Goal: Transaction & Acquisition: Purchase product/service

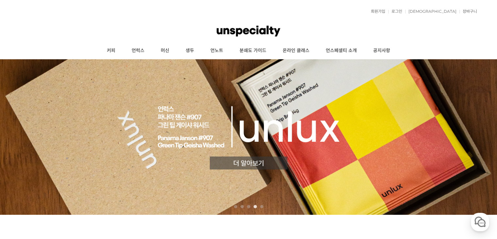
click at [257, 163] on img at bounding box center [248, 136] width 497 height 155
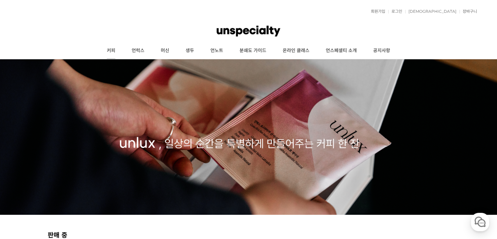
click at [115, 46] on link "커피" at bounding box center [111, 50] width 25 height 16
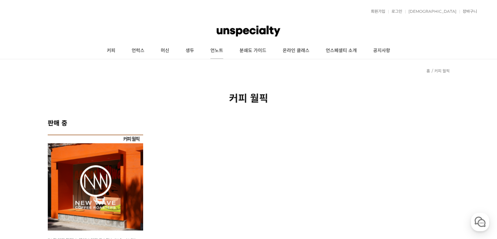
click at [215, 49] on link "언노트" at bounding box center [216, 50] width 29 height 16
click at [161, 49] on link "머신" at bounding box center [165, 50] width 25 height 16
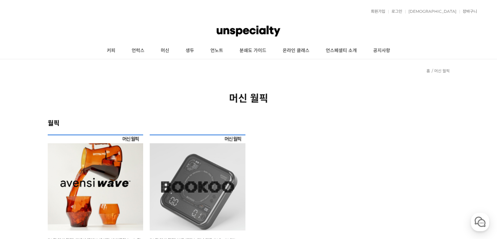
click at [102, 148] on img at bounding box center [96, 182] width 96 height 96
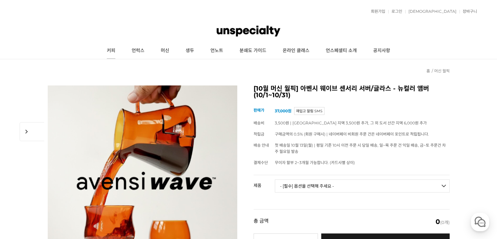
click at [115, 51] on link "커피" at bounding box center [111, 50] width 25 height 16
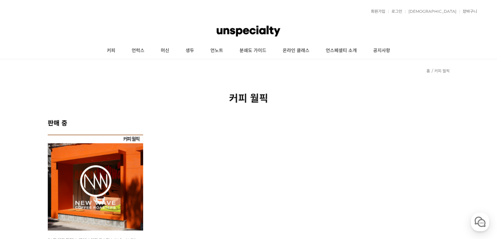
click at [98, 211] on img at bounding box center [96, 182] width 96 height 96
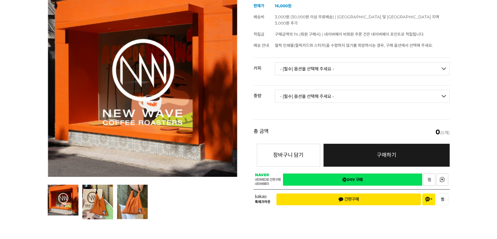
click at [320, 62] on select "- [필수] 옵션을 선택해 주세요 - ------------------- 언스페셜티 분쇄도 가이드 종이 받기 (주문 1건당 최대 1개 제공) …" at bounding box center [362, 68] width 175 height 13
select select "#23 과테말라 엘 인헤르토 파카마라 풀리 워시드"
click at [275, 62] on select "- [필수] 옵션을 선택해 주세요 - ------------------- 언스페셜티 분쇄도 가이드 종이 받기 (주문 1건당 최대 1개 제공) …" at bounding box center [362, 68] width 175 height 13
click at [320, 92] on select "- [필수] 옵션을 선택해 주세요 - ------------------- 100g" at bounding box center [362, 96] width 175 height 13
select select "100g"
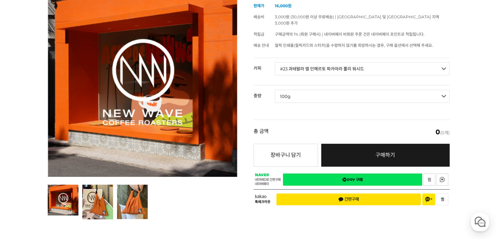
click at [275, 90] on select "- [필수] 옵션을 선택해 주세요 - ------------------- 100g" at bounding box center [362, 96] width 175 height 13
select select "*"
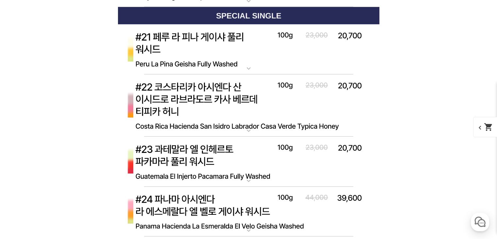
scroll to position [2973, 0]
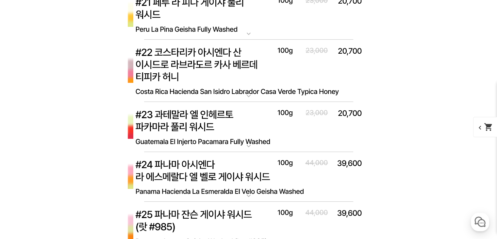
click at [315, 117] on img at bounding box center [248, 127] width 261 height 50
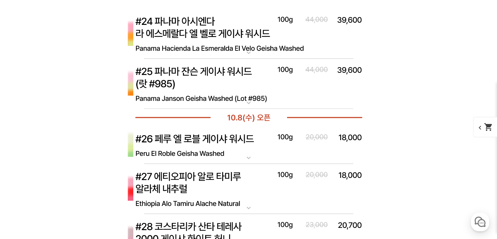
scroll to position [3561, 0]
